Goal: Information Seeking & Learning: Compare options

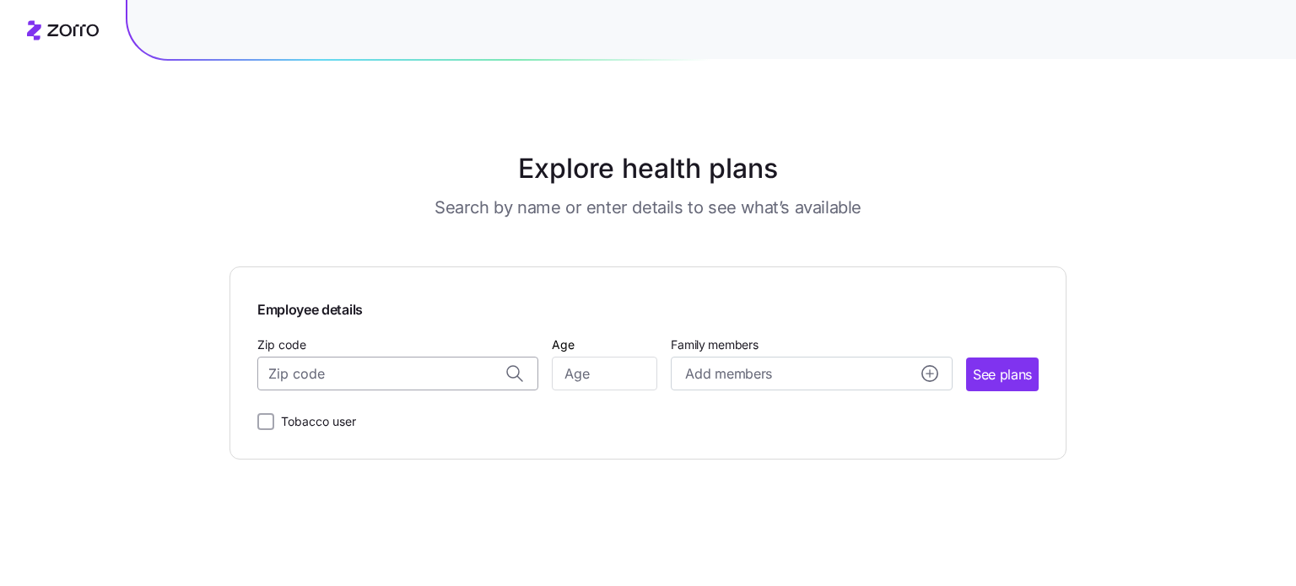
click at [392, 362] on input "Zip code" at bounding box center [397, 374] width 281 height 34
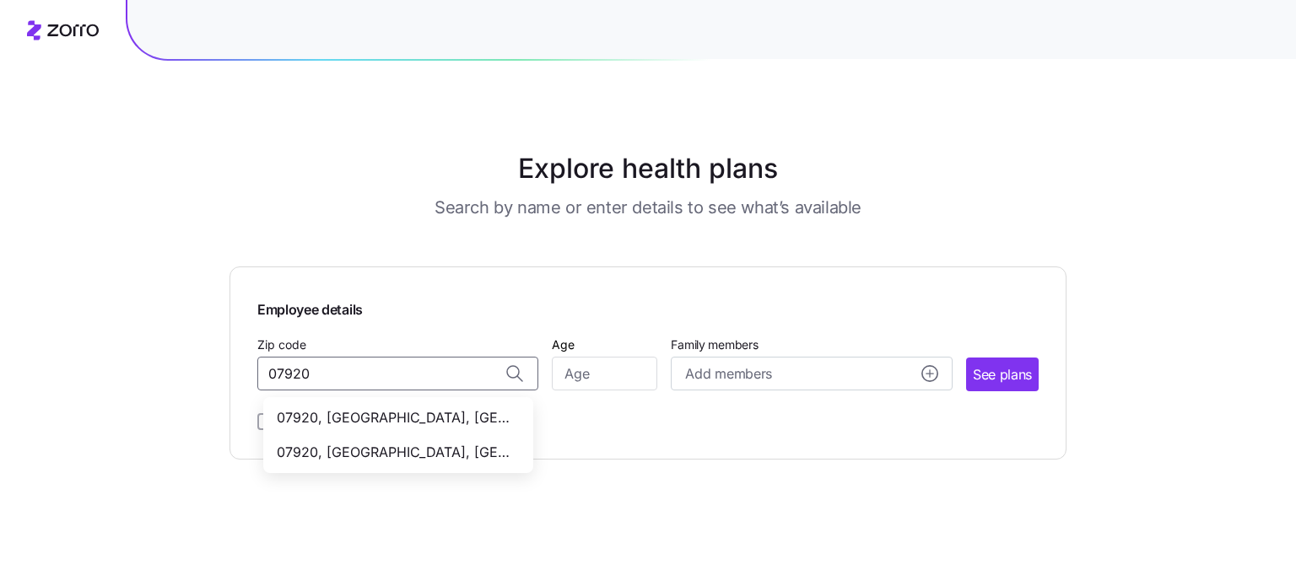
click at [400, 424] on span "07920, [GEOGRAPHIC_DATA], [GEOGRAPHIC_DATA]" at bounding box center [395, 417] width 236 height 21
type input "07920, [GEOGRAPHIC_DATA], [GEOGRAPHIC_DATA]"
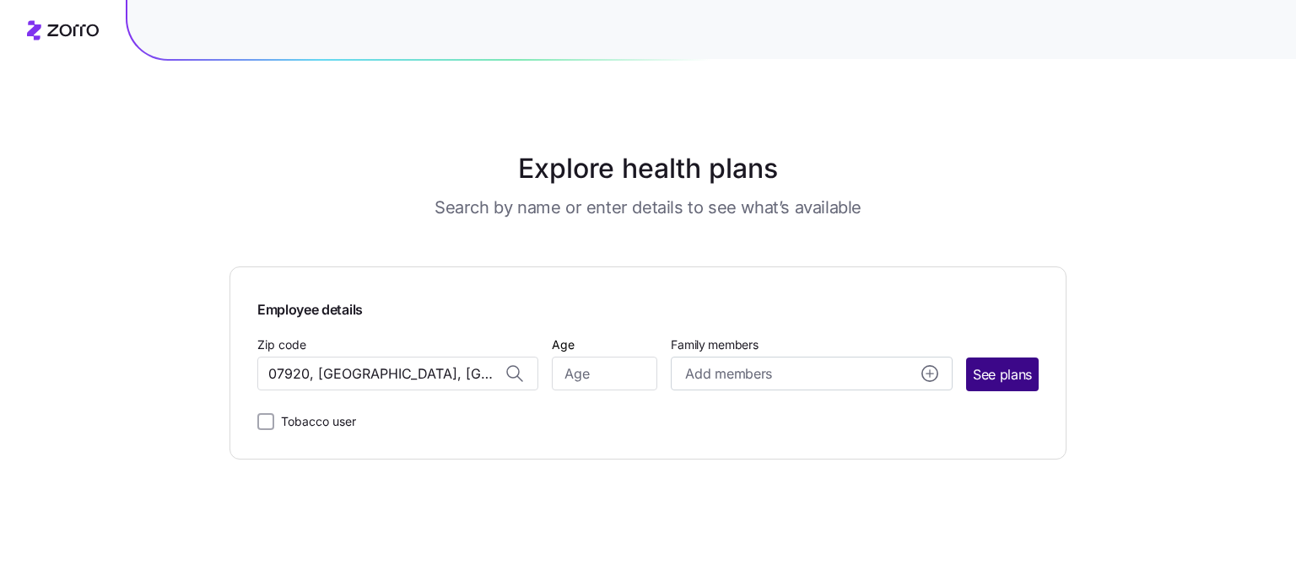
click at [983, 376] on span "See plans" at bounding box center [1001, 374] width 59 height 21
click at [603, 373] on input "Age" at bounding box center [604, 374] width 105 height 34
type input "42"
click at [1019, 374] on span "See plans" at bounding box center [1001, 374] width 59 height 21
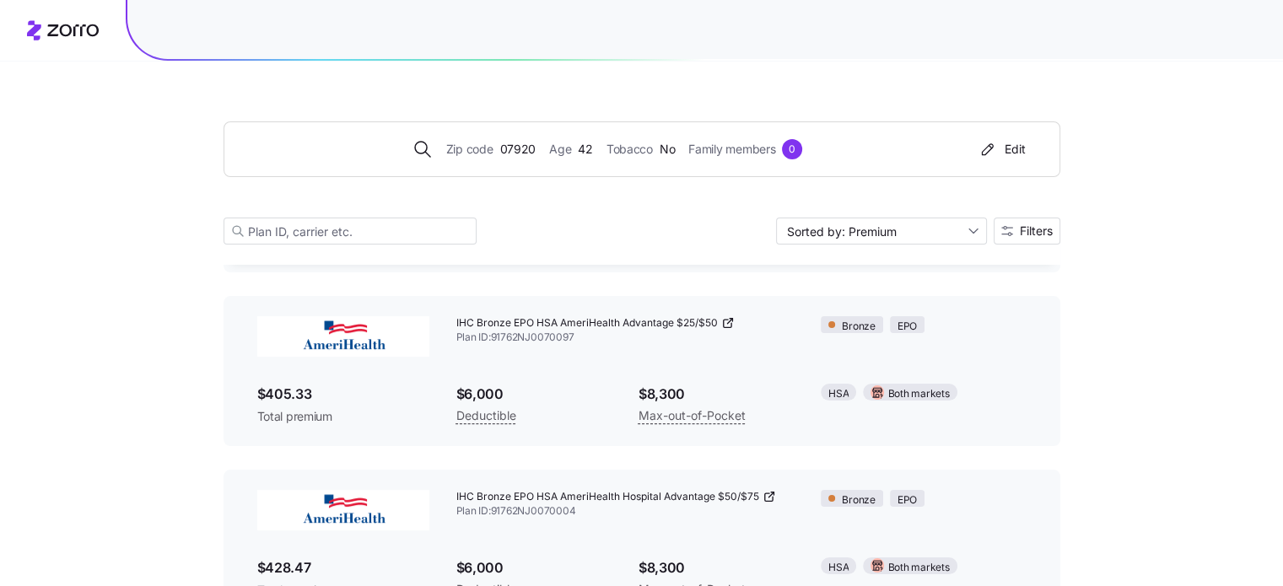
scroll to position [337, 0]
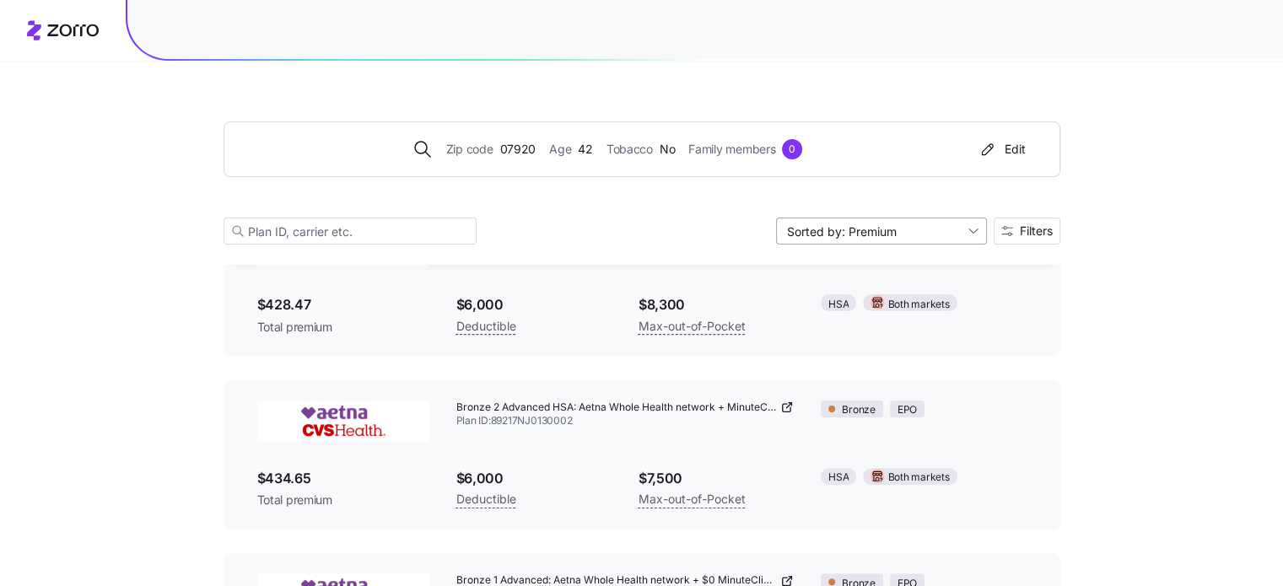
click at [950, 223] on input "Sorted by: Premium" at bounding box center [881, 231] width 211 height 27
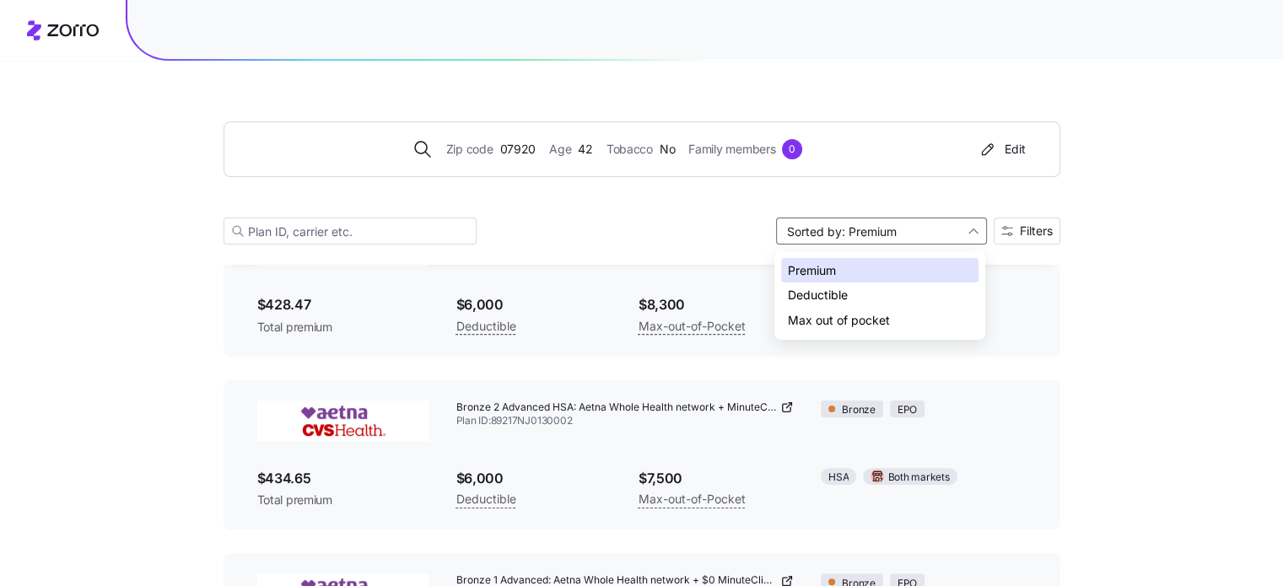
click at [708, 245] on div "Zip code 07920 Age [DEMOGRAPHIC_DATA] Tobacco No Family members 0 Edit Sorted b…" at bounding box center [642, 163] width 837 height 204
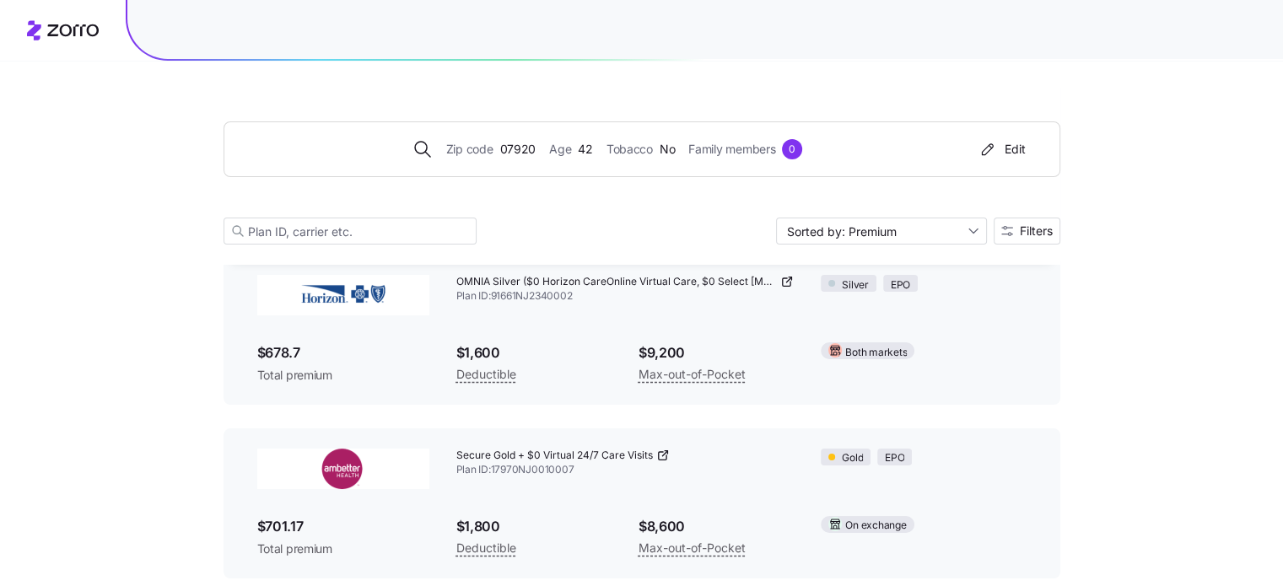
scroll to position [6162, 0]
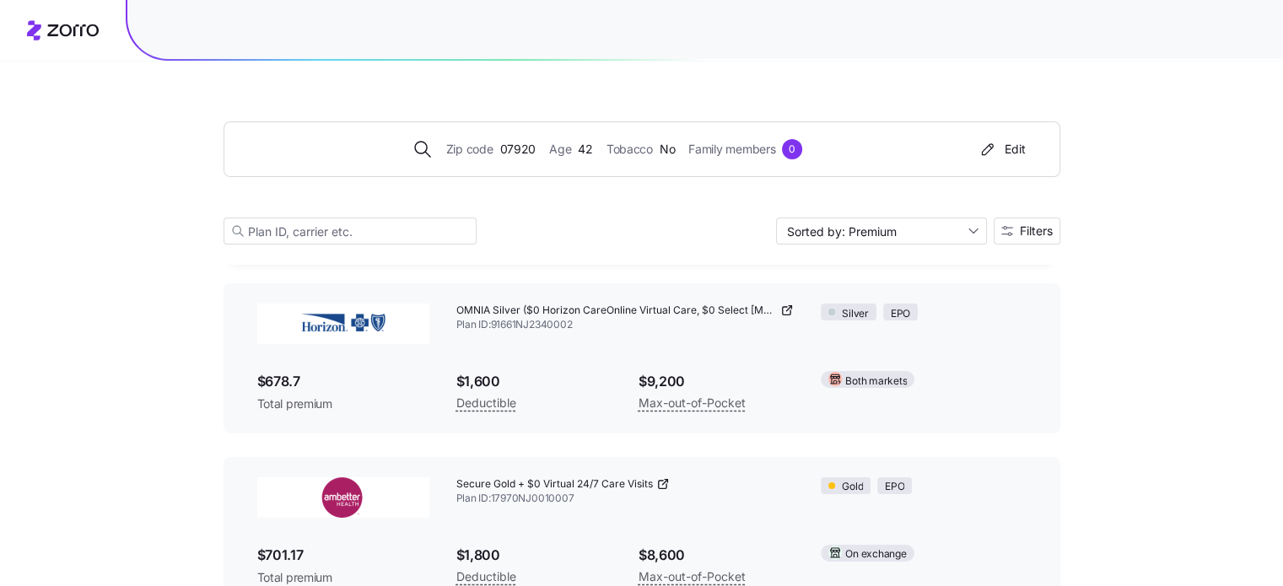
click at [338, 498] on img at bounding box center [343, 497] width 172 height 40
click at [540, 477] on span "Secure Gold + $0 Virtual 24/7 Care Visits" at bounding box center [554, 484] width 197 height 14
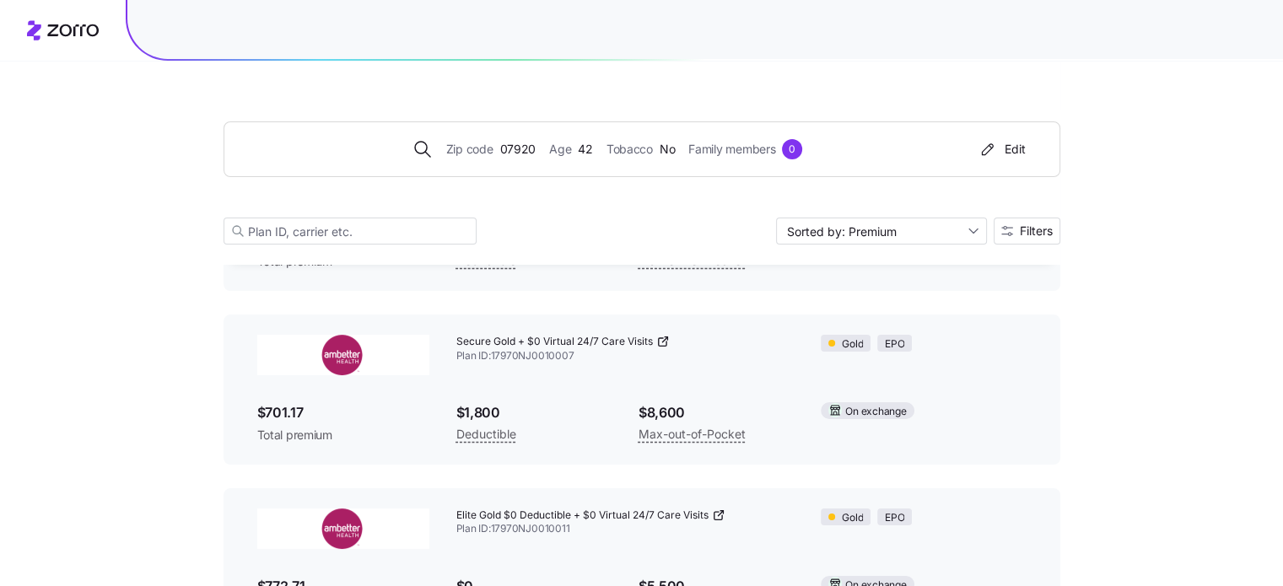
scroll to position [6331, 0]
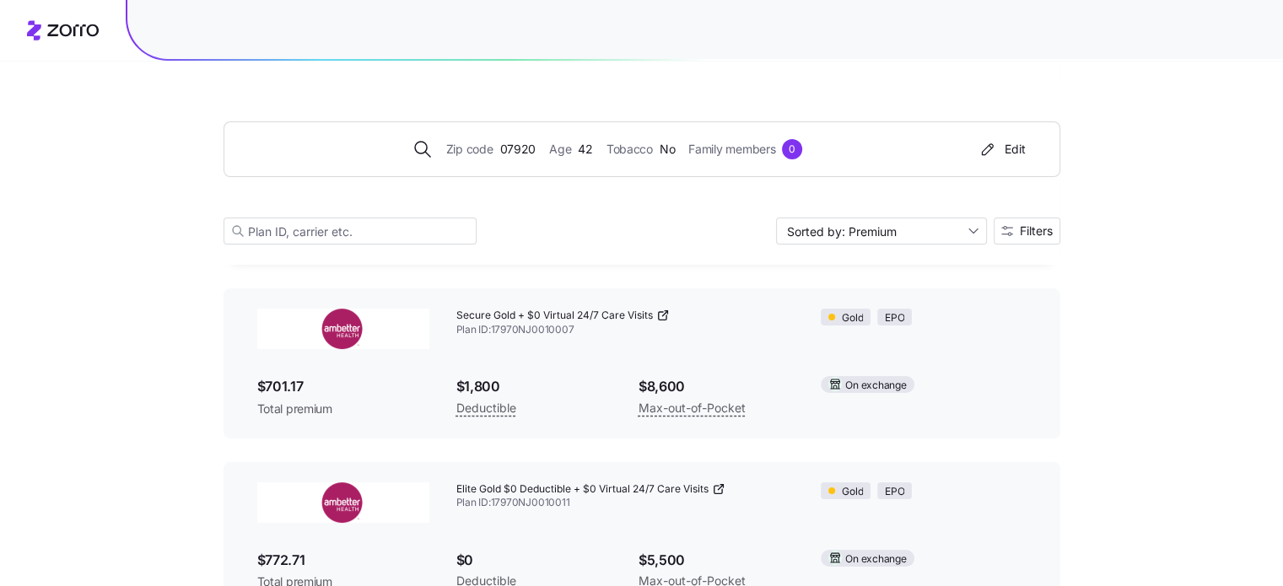
click at [329, 330] on img at bounding box center [343, 329] width 172 height 40
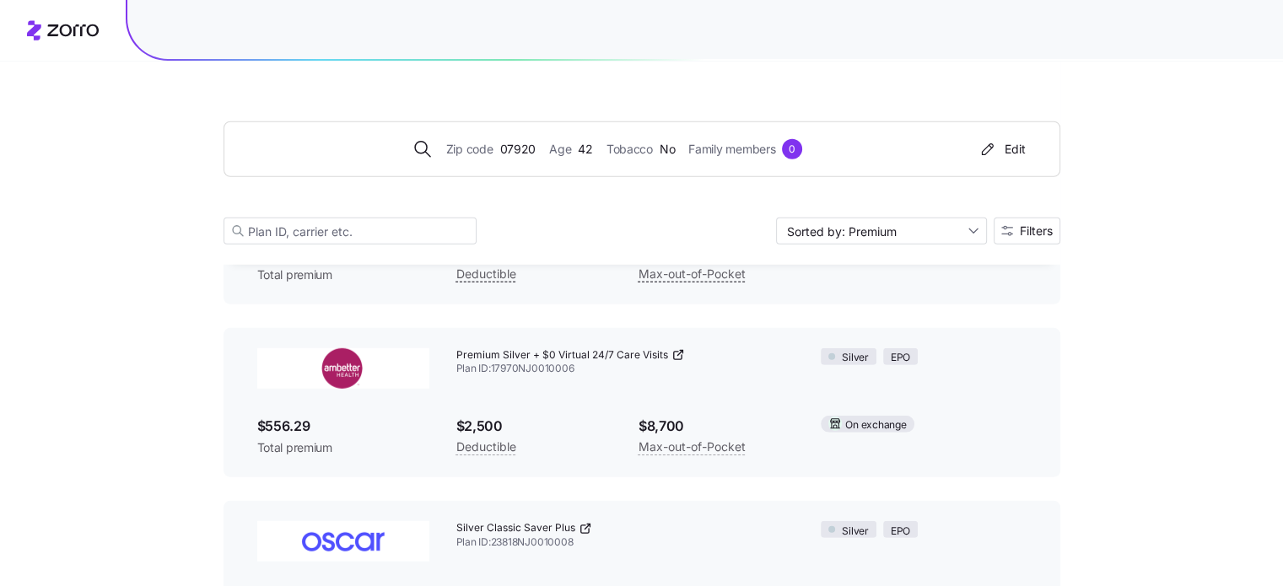
scroll to position [4391, 0]
